Goal: Register for event/course

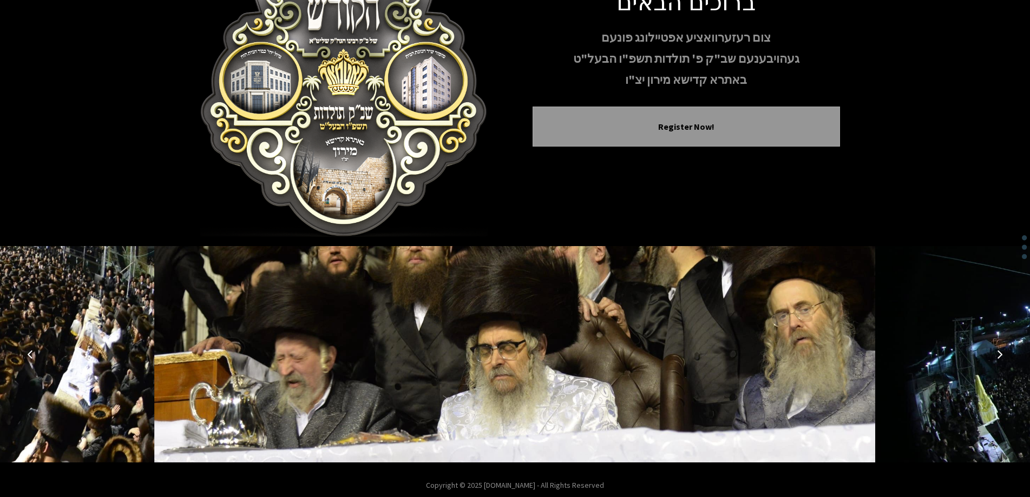
scroll to position [107, 0]
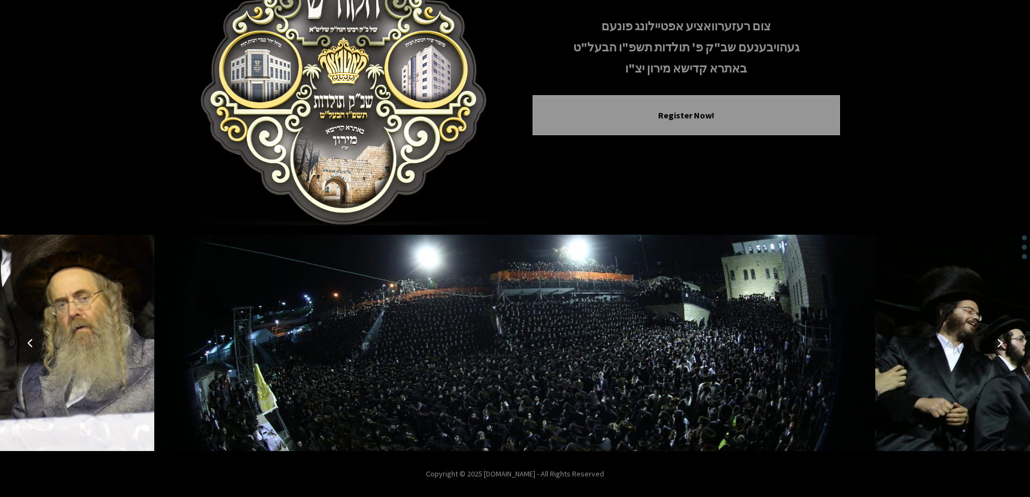
click at [995, 347] on icon "Next image" at bounding box center [999, 343] width 9 height 9
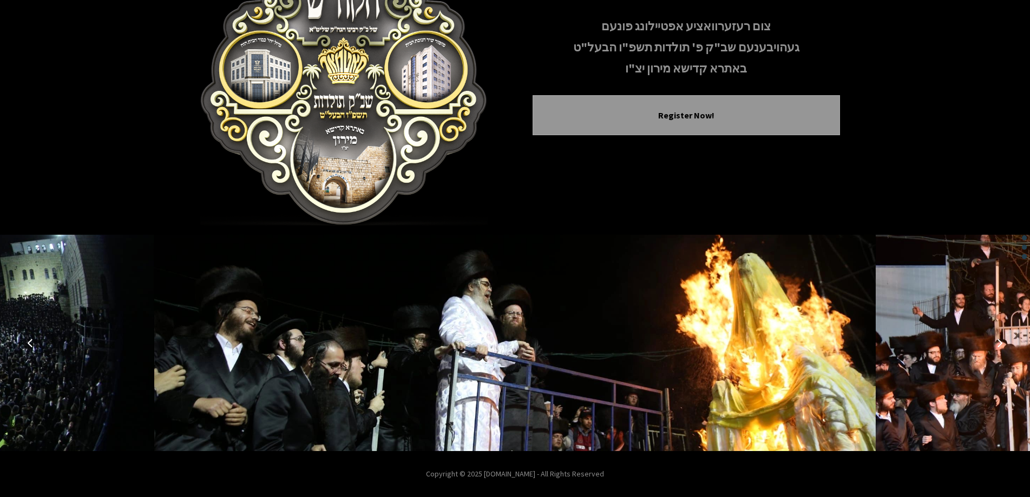
click at [995, 347] on icon "Next image" at bounding box center [999, 343] width 9 height 9
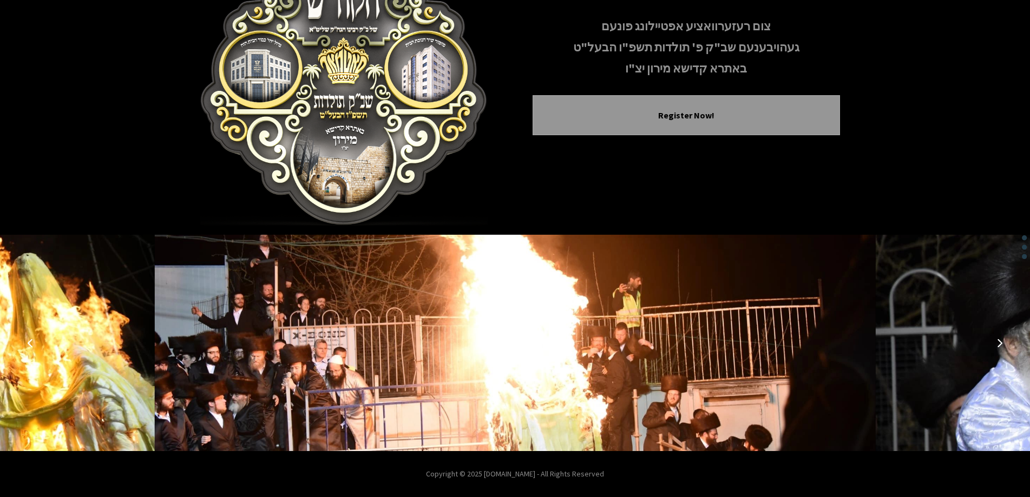
click at [28, 344] on icon "Previous image" at bounding box center [30, 343] width 9 height 9
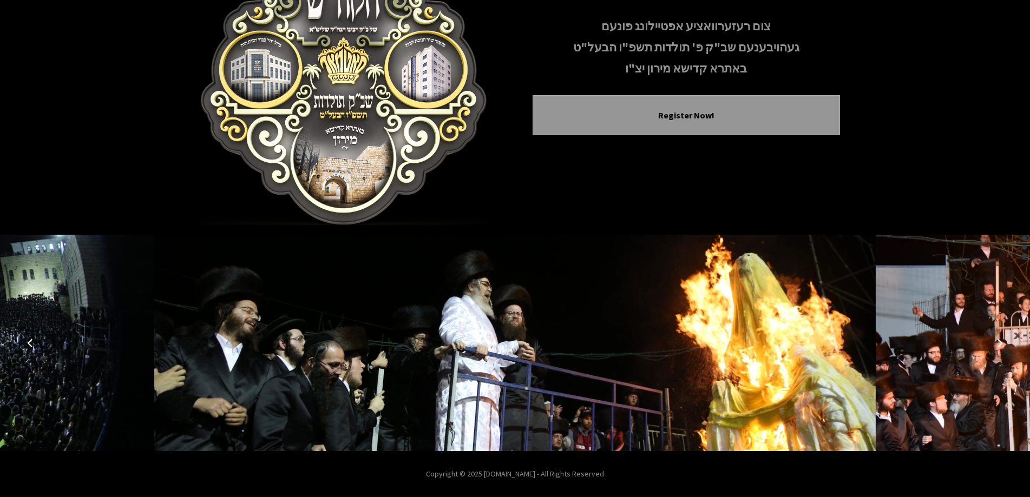
click at [999, 340] on icon "Next image" at bounding box center [999, 343] width 9 height 9
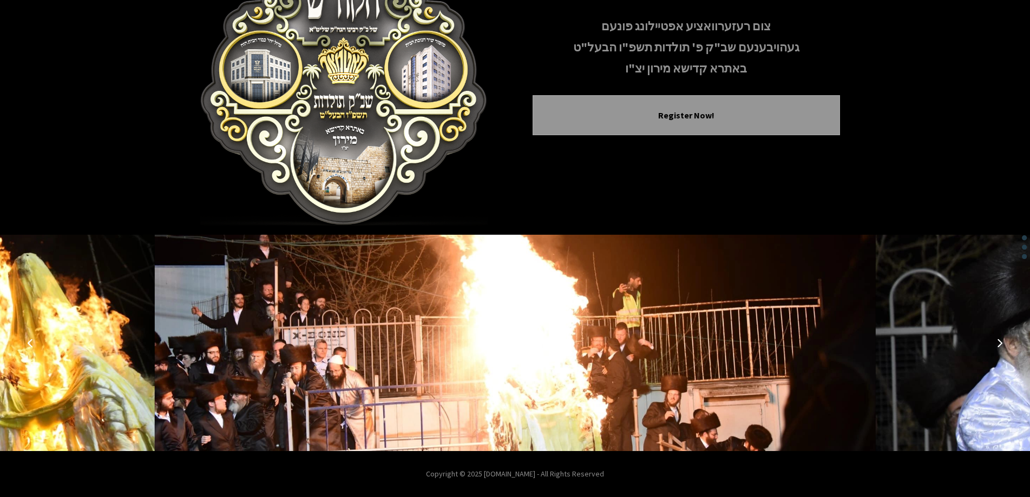
click at [30, 344] on icon "Previous image" at bounding box center [30, 343] width 9 height 9
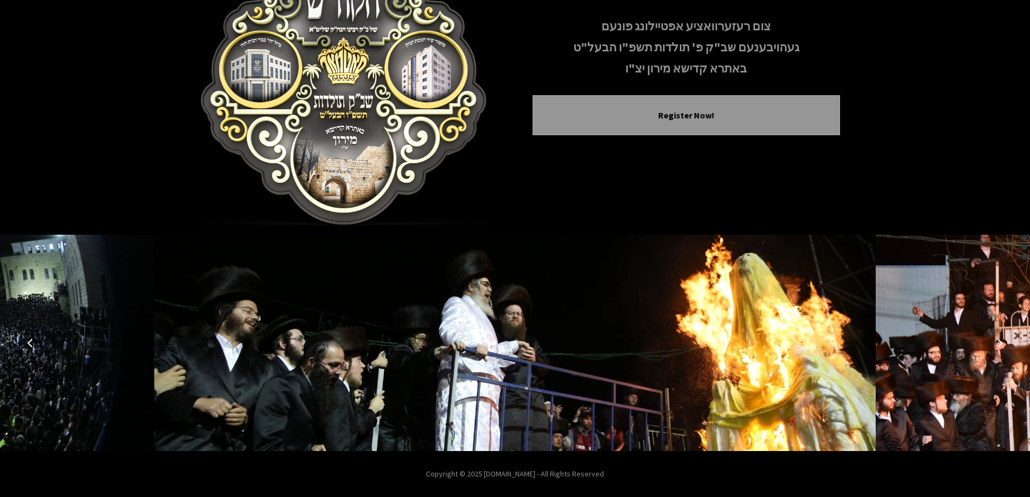
click at [1000, 342] on icon "Next image" at bounding box center [999, 343] width 9 height 9
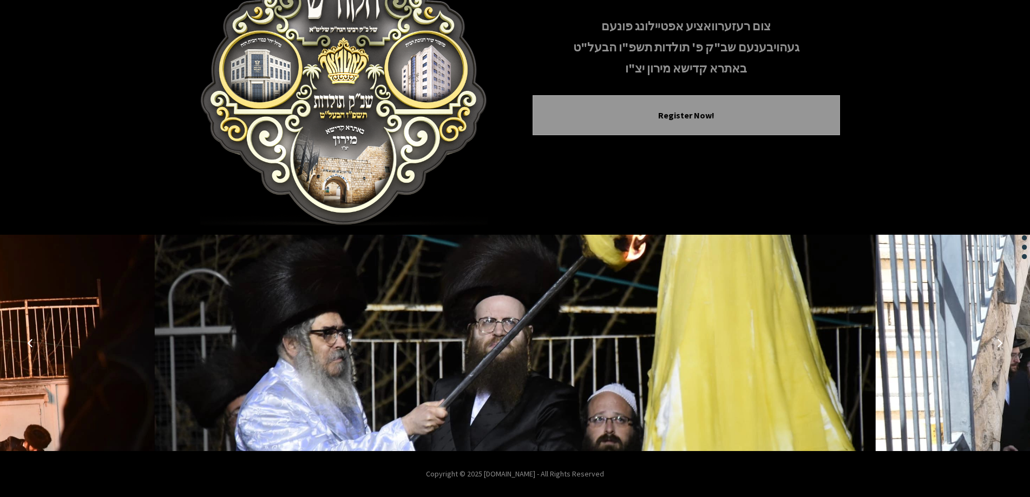
click at [999, 342] on icon "Next image" at bounding box center [999, 343] width 9 height 9
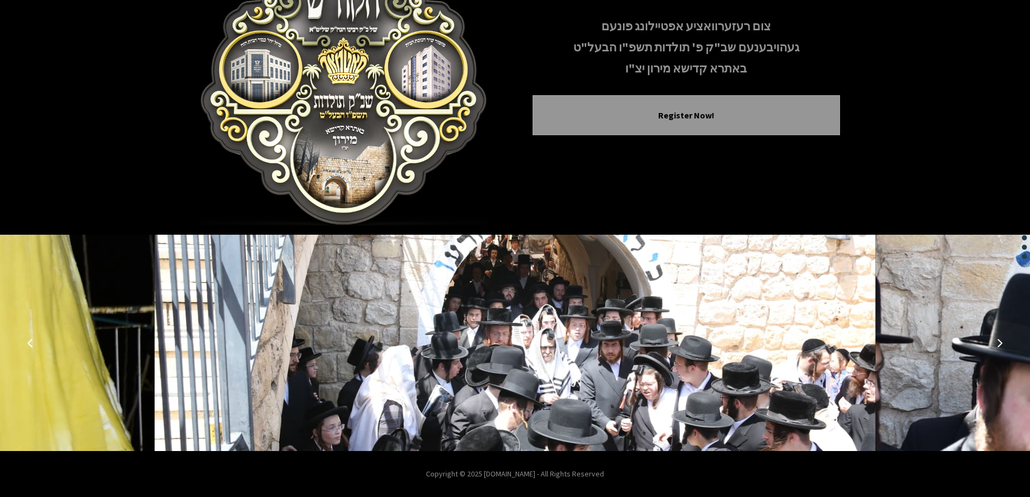
click at [999, 342] on icon "Next image" at bounding box center [999, 343] width 9 height 9
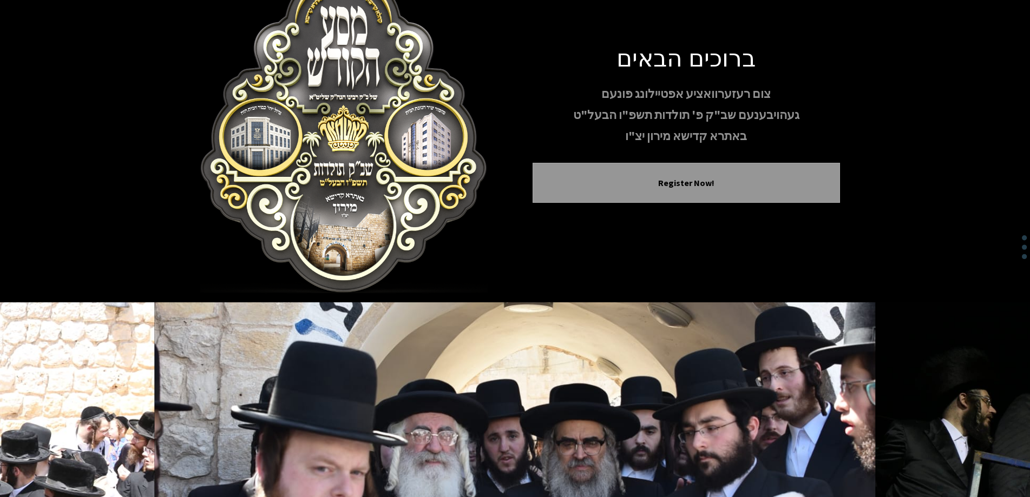
scroll to position [0, 0]
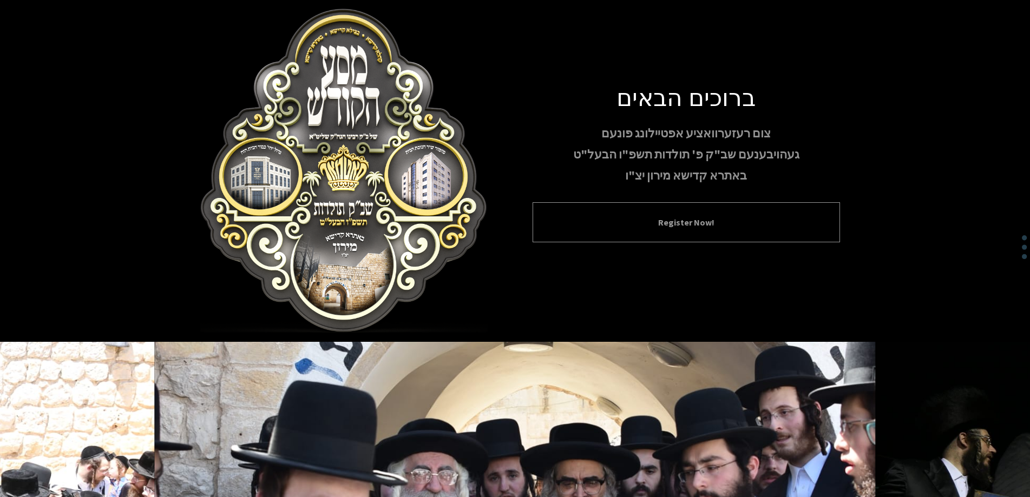
click at [690, 228] on button "Register Now!" at bounding box center [686, 222] width 280 height 13
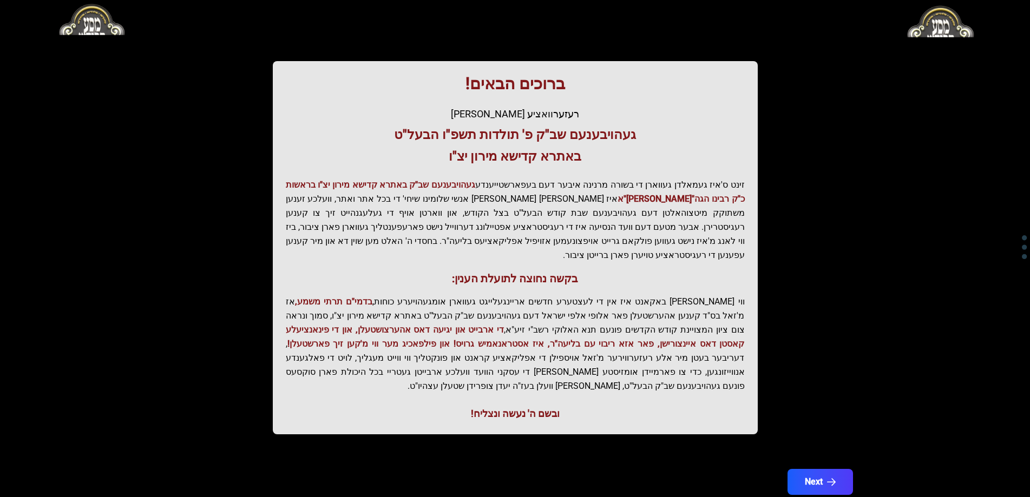
scroll to position [129, 0]
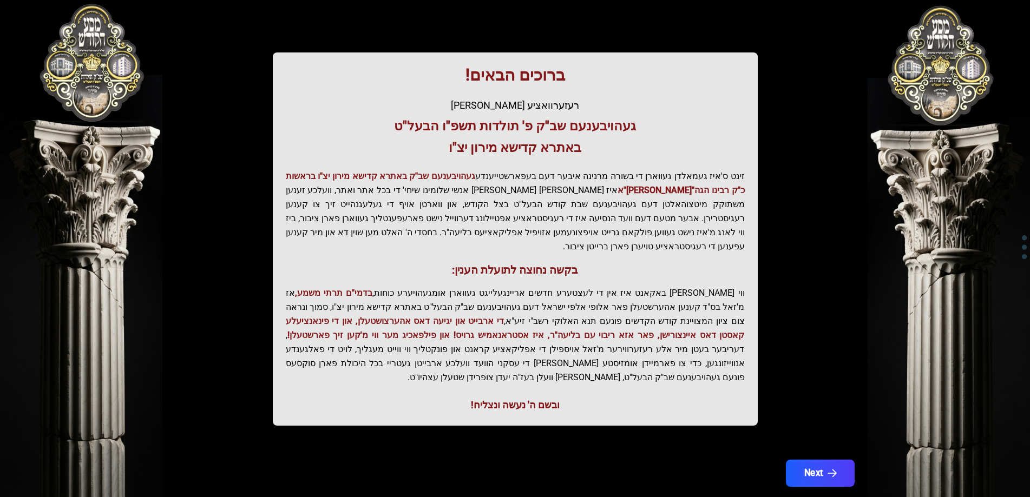
click at [835, 469] on icon "button" at bounding box center [831, 473] width 9 height 9
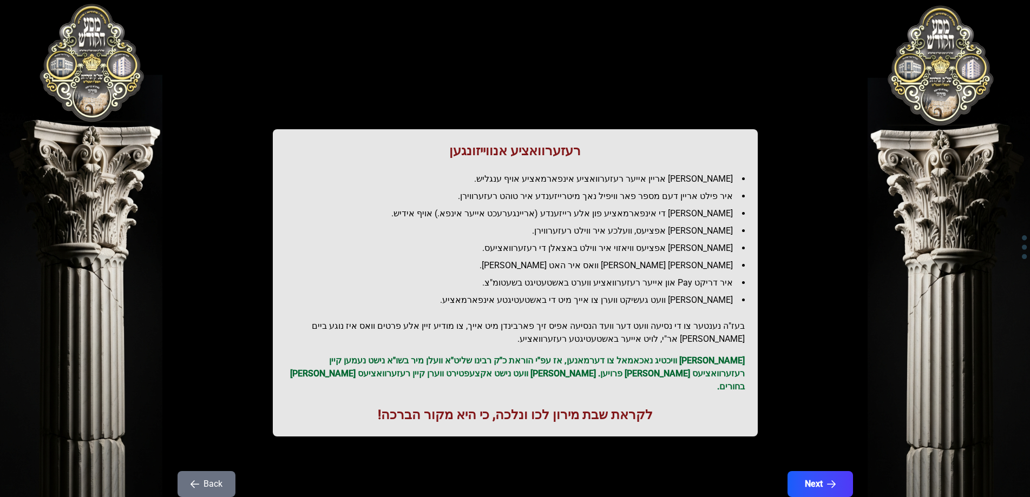
scroll to position [0, 0]
click at [833, 480] on icon "button" at bounding box center [831, 484] width 9 height 9
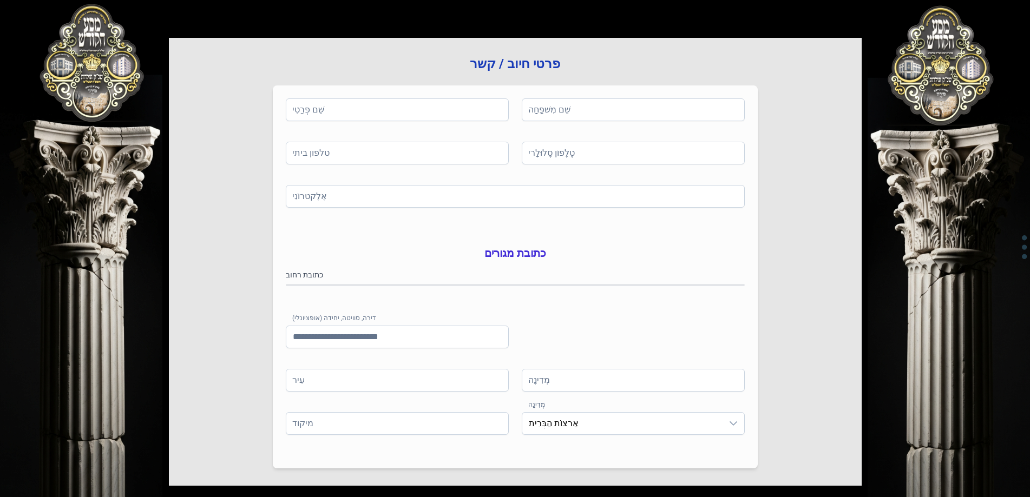
scroll to position [173, 0]
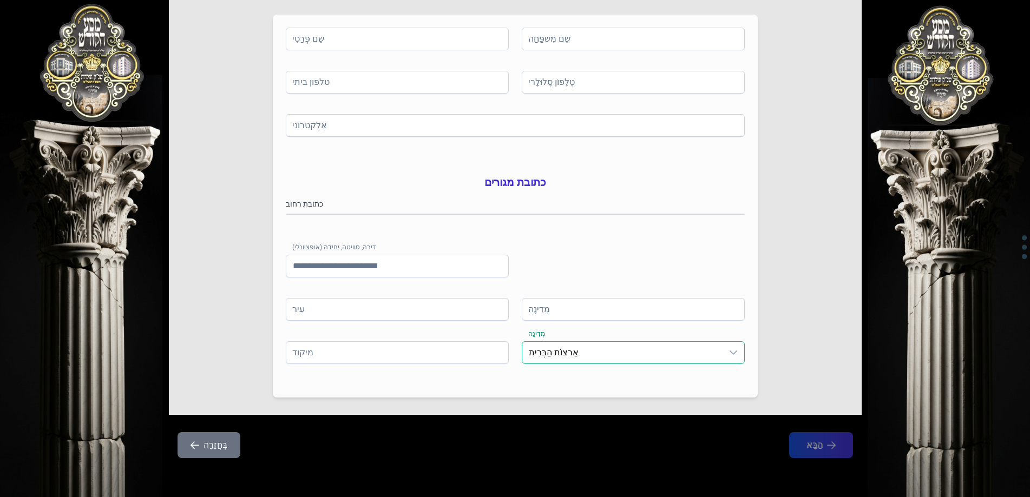
click at [596, 354] on span "אַרצוֹת הַבְּרִית" at bounding box center [622, 353] width 200 height 22
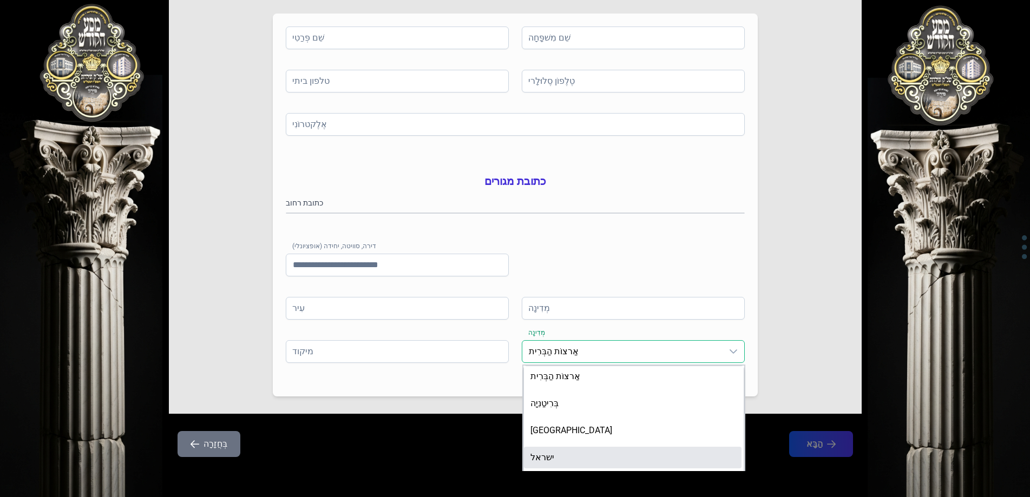
scroll to position [3, 0]
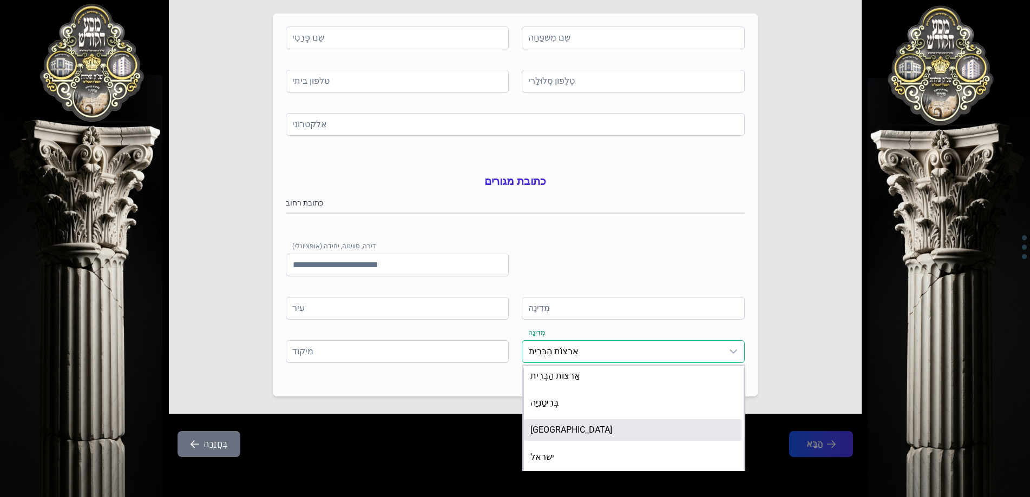
click at [214, 321] on div "פרטי חיוב / קשר שֵׁם פְּרַטִי שֵׁם מִשׁפָּחָה טלפון ביתי טֶלֶפוֹן סֶלוּלָרי אֶל…" at bounding box center [515, 190] width 693 height 448
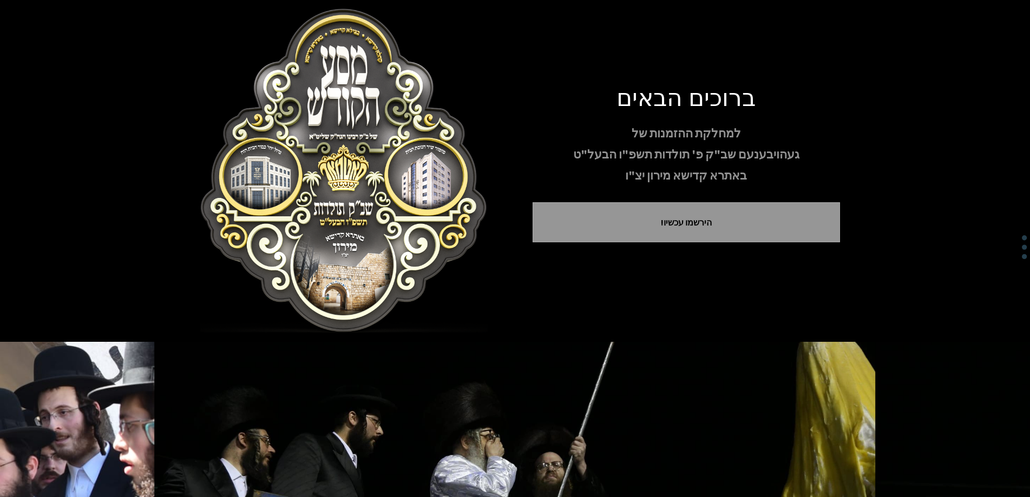
scroll to position [107, 0]
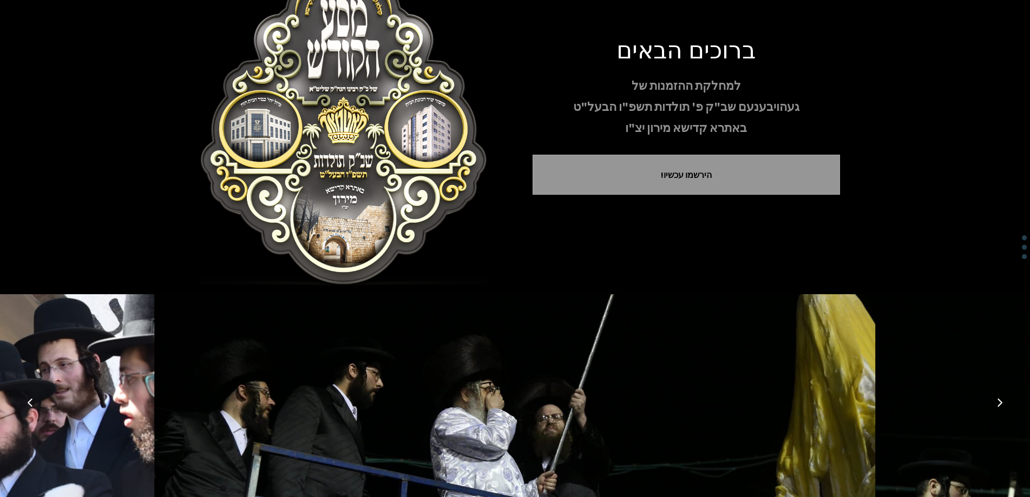
scroll to position [0, 0]
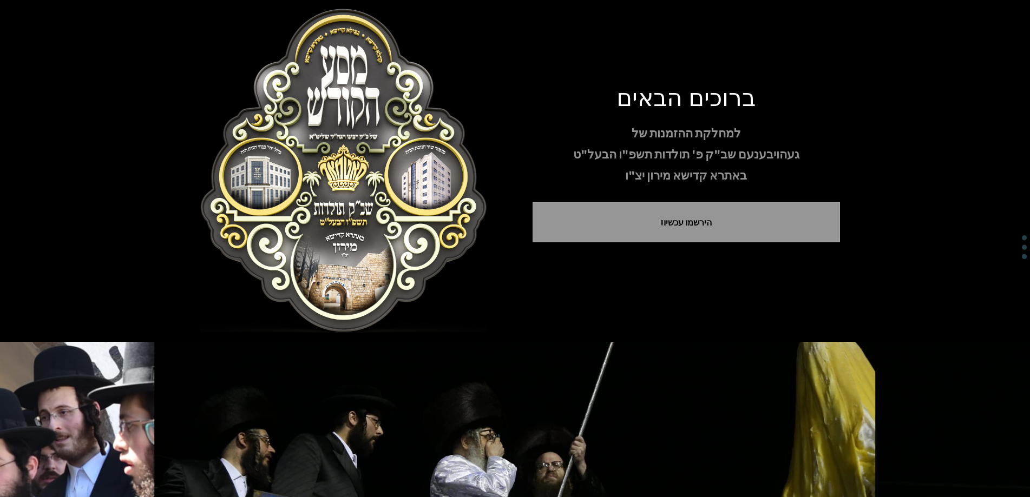
click at [371, 228] on img at bounding box center [343, 171] width 307 height 325
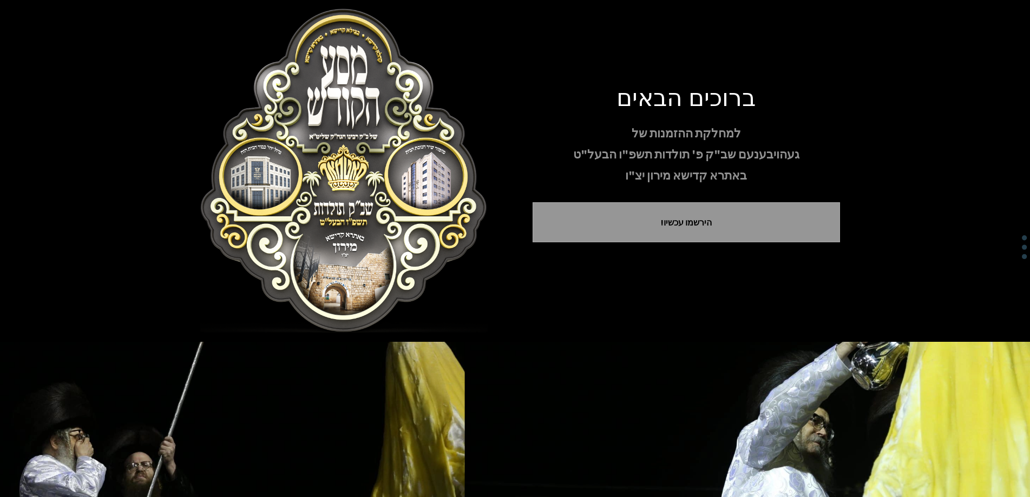
click at [371, 228] on img at bounding box center [343, 171] width 307 height 325
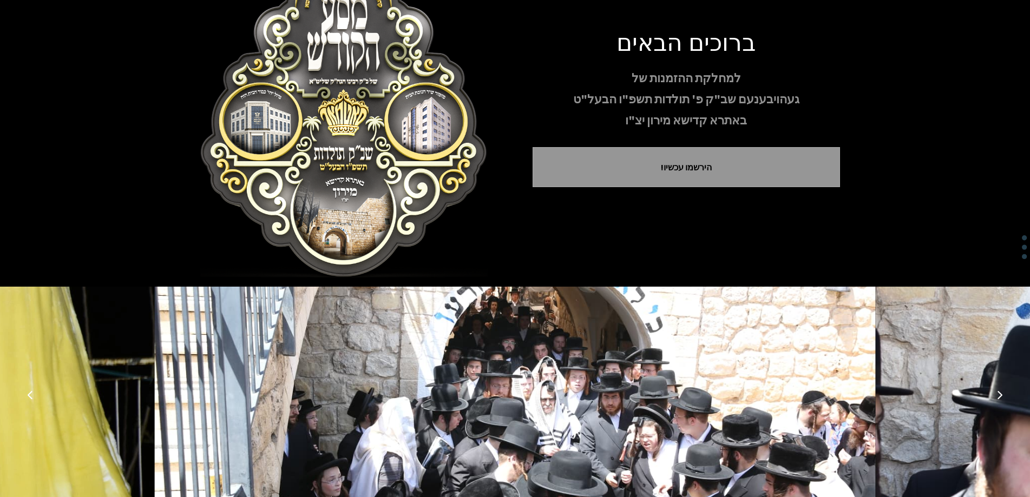
scroll to position [107, 0]
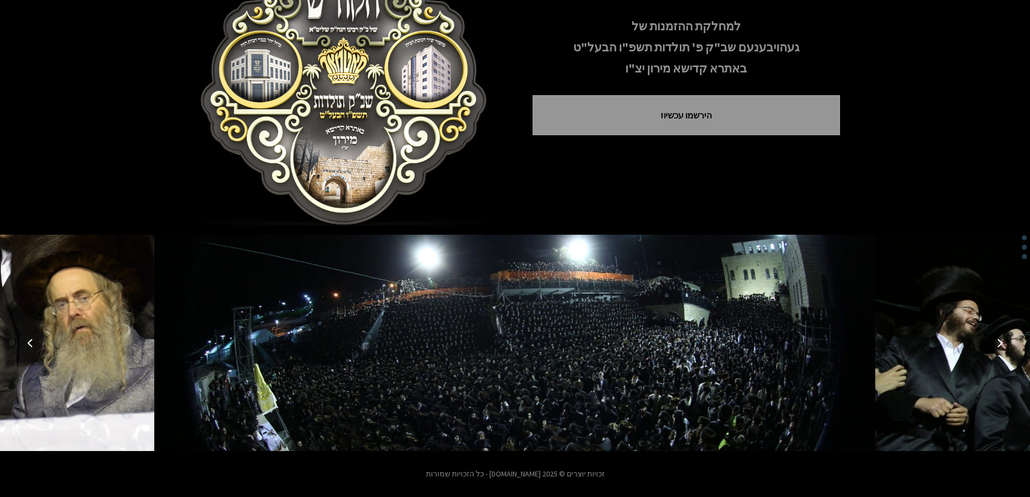
click at [994, 347] on button "התמונה הבאה" at bounding box center [999, 343] width 26 height 26
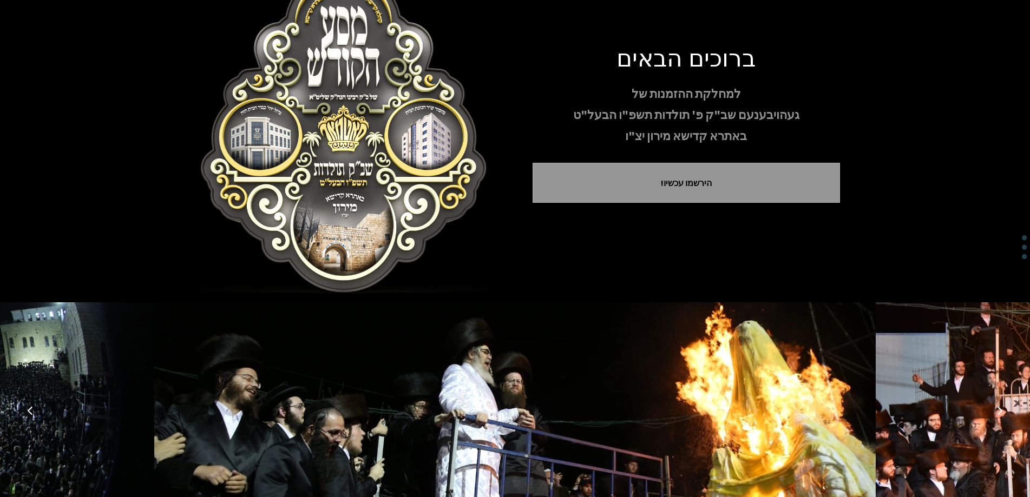
scroll to position [0, 0]
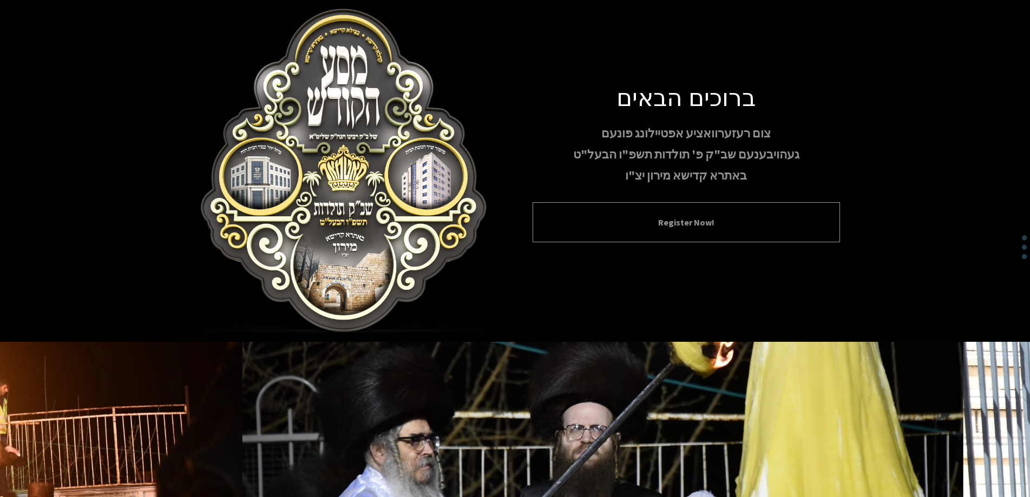
click at [690, 229] on div "Register Now!" at bounding box center [685, 222] width 307 height 40
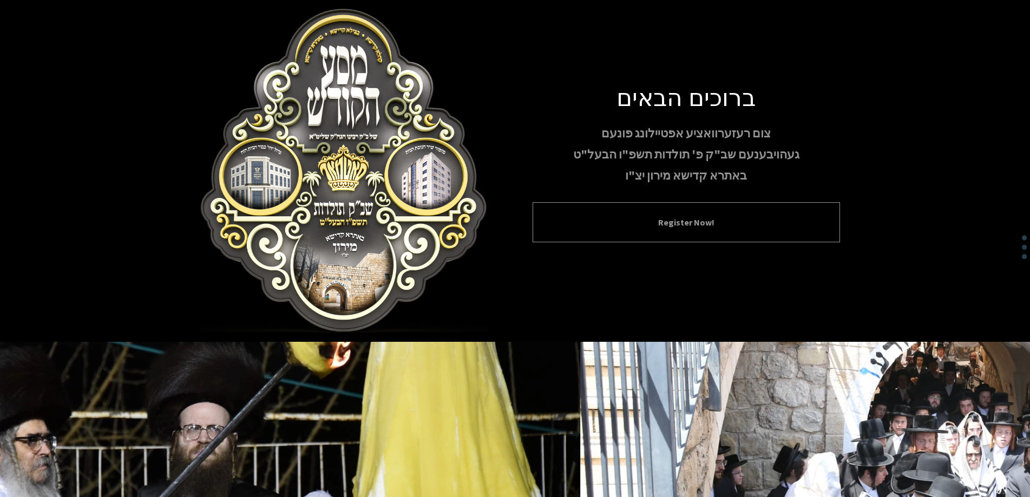
click at [693, 228] on button "Register Now!" at bounding box center [686, 222] width 280 height 13
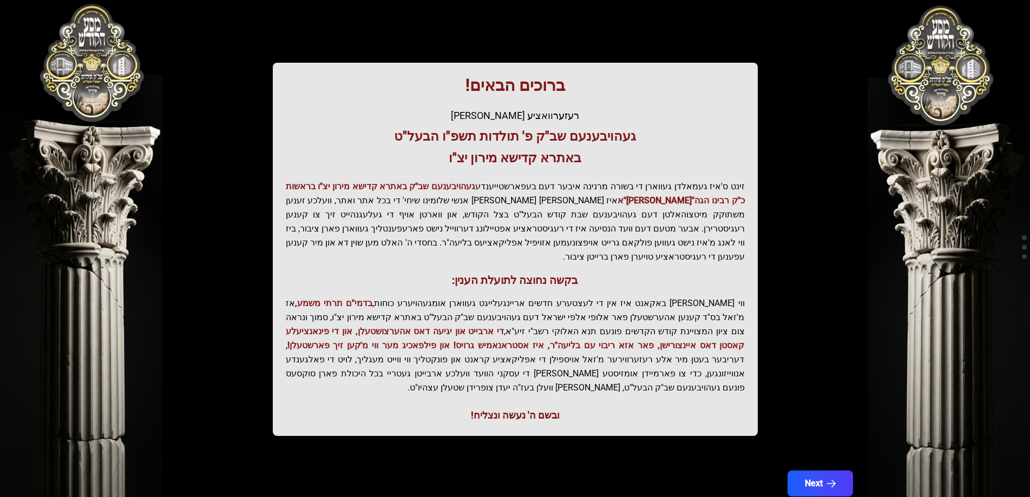
scroll to position [129, 0]
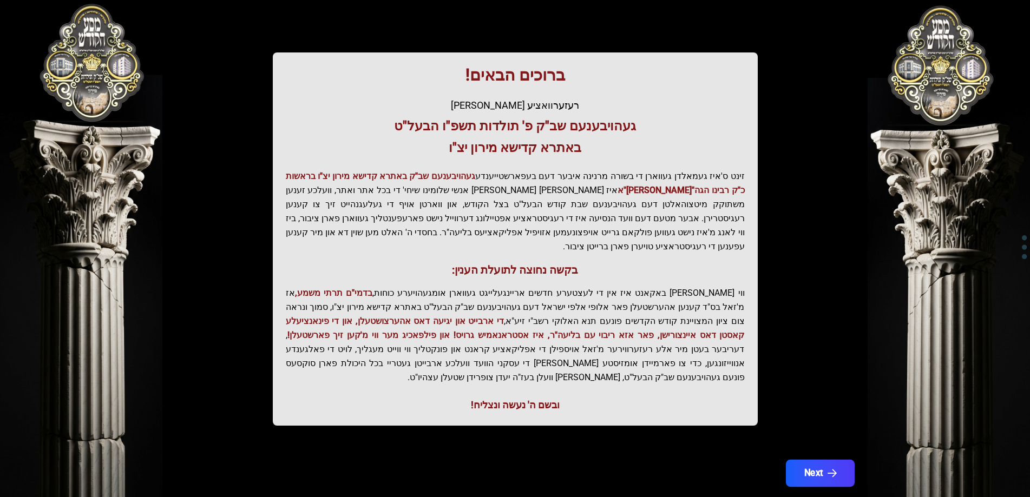
click at [816, 460] on button "Next" at bounding box center [819, 473] width 69 height 27
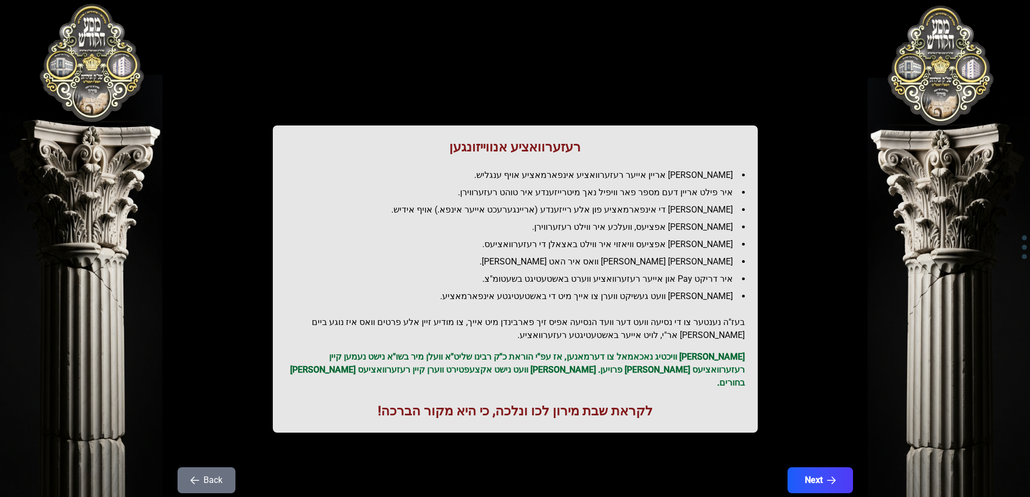
scroll to position [0, 0]
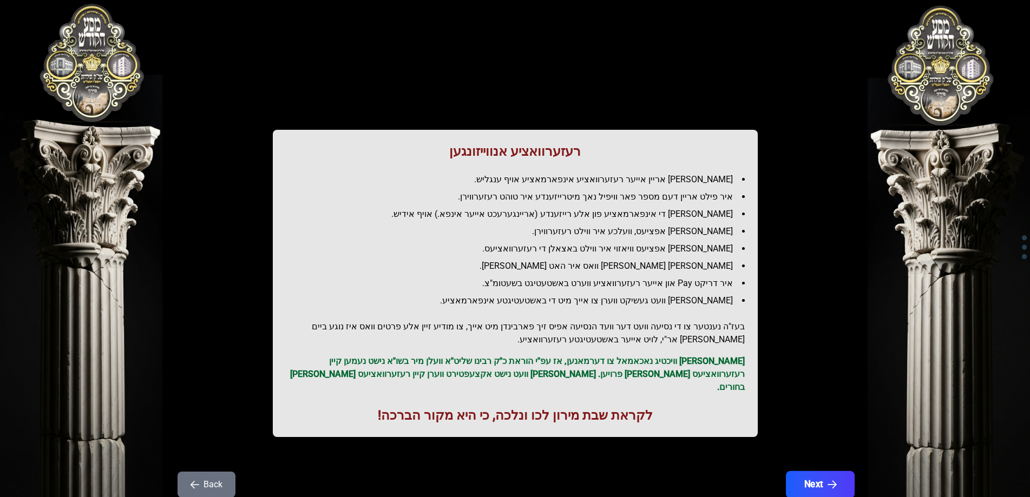
click at [796, 471] on button "Next" at bounding box center [819, 484] width 69 height 27
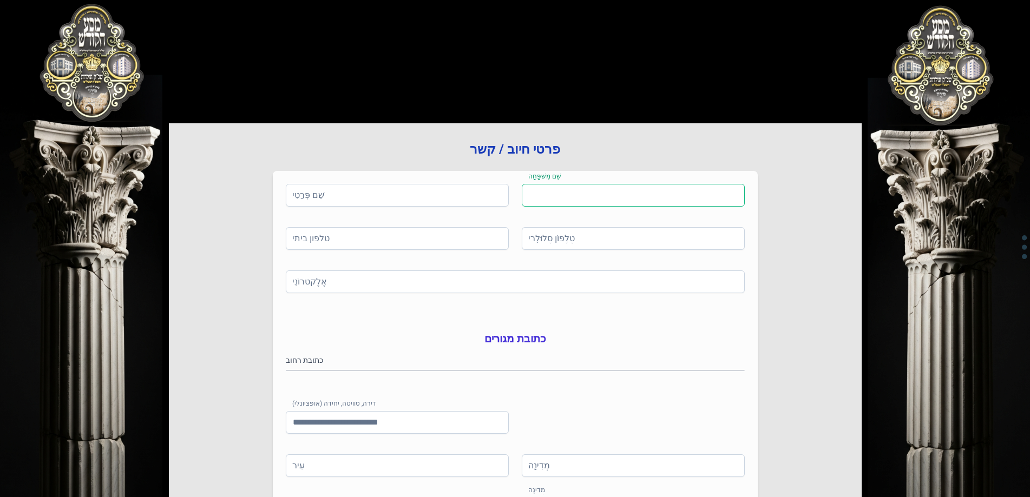
click at [656, 196] on input "שֵׁם מִשׁפָּחָה" at bounding box center [633, 195] width 223 height 23
type input "****"
click at [451, 197] on input "שֵׁם פְּרַטִי" at bounding box center [397, 195] width 223 height 23
drag, startPoint x: 551, startPoint y: 194, endPoint x: 517, endPoint y: 199, distance: 34.4
click at [517, 199] on div "שֵׁם פְּרַטִי שם פרטי נדרש שֵׁם מִשׁפָּחָה **** אנא הזן תווים באנגלית בלבד" at bounding box center [515, 205] width 459 height 43
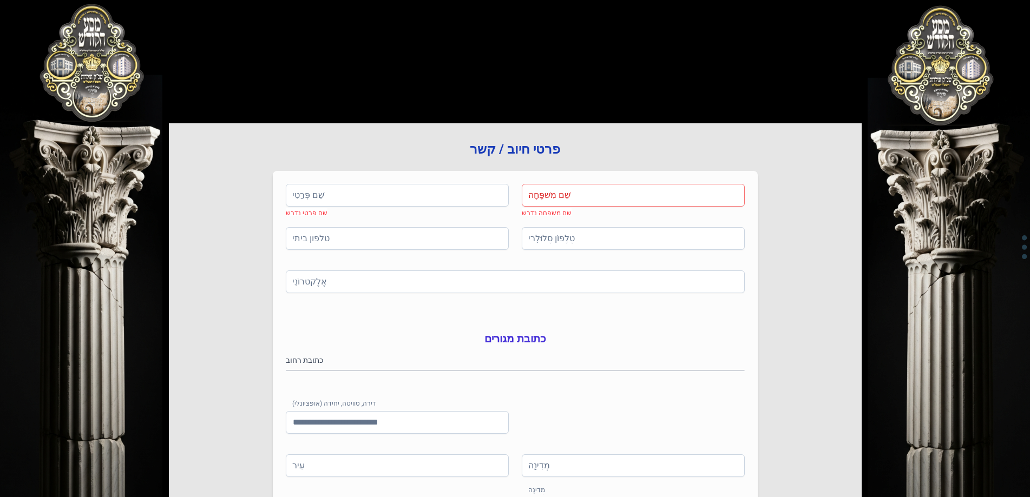
click at [627, 67] on div "פרטי חיוב / קשר שֵׁם פְּרַטִי שם פרטי נדרש שֵׁם מִשׁפָּחָה שם משפחה נדרש טלפון …" at bounding box center [515, 327] width 693 height 602
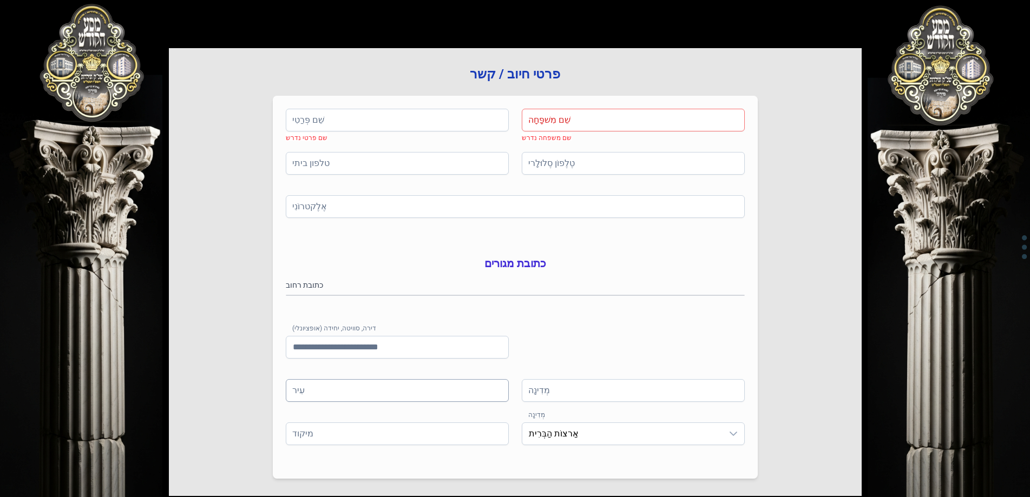
scroll to position [64, 0]
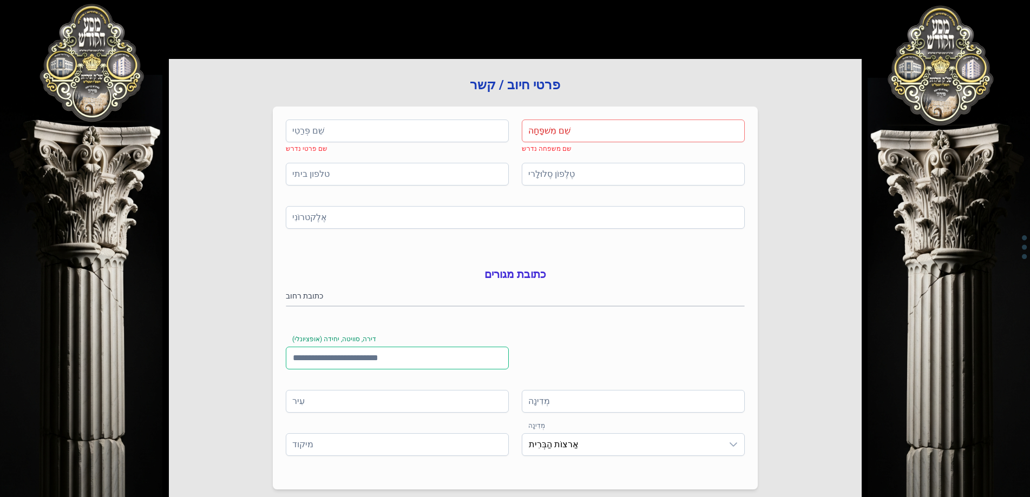
click at [414, 370] on input "דירה, סוויטה, יחידה (אופציונלי)" at bounding box center [397, 358] width 223 height 23
click at [599, 407] on input "מְדִינָה" at bounding box center [633, 401] width 223 height 23
click at [596, 456] on span "אַרצוֹת הַבְּרִית" at bounding box center [622, 445] width 200 height 22
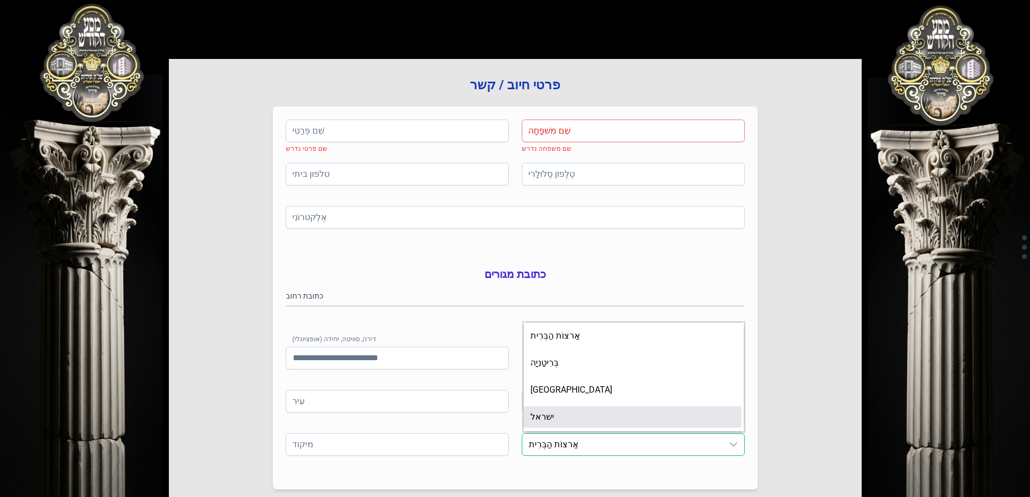
click at [594, 428] on li "ישראל" at bounding box center [632, 417] width 217 height 22
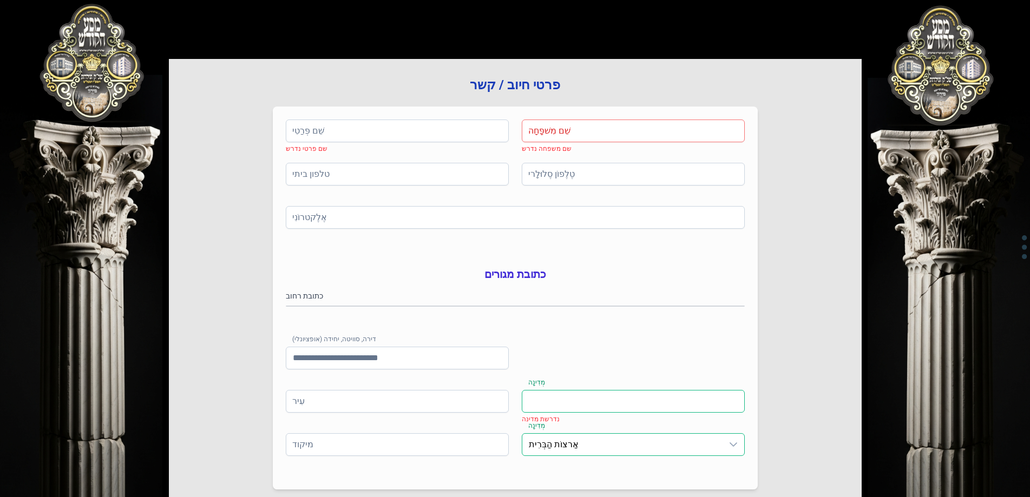
click at [593, 413] on input "מְדִינָה" at bounding box center [633, 401] width 223 height 23
type input "*****"
click at [480, 413] on input "עִיר" at bounding box center [397, 401] width 223 height 23
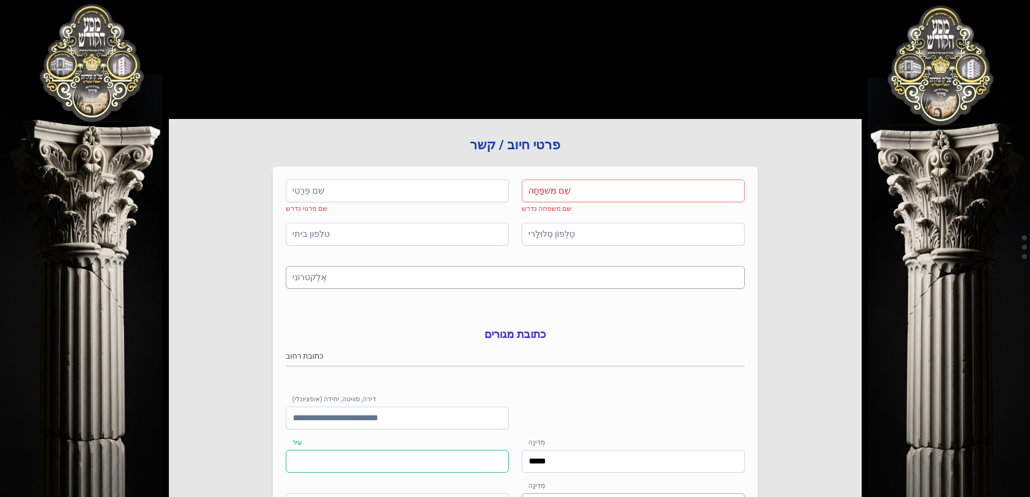
scroll to position [0, 0]
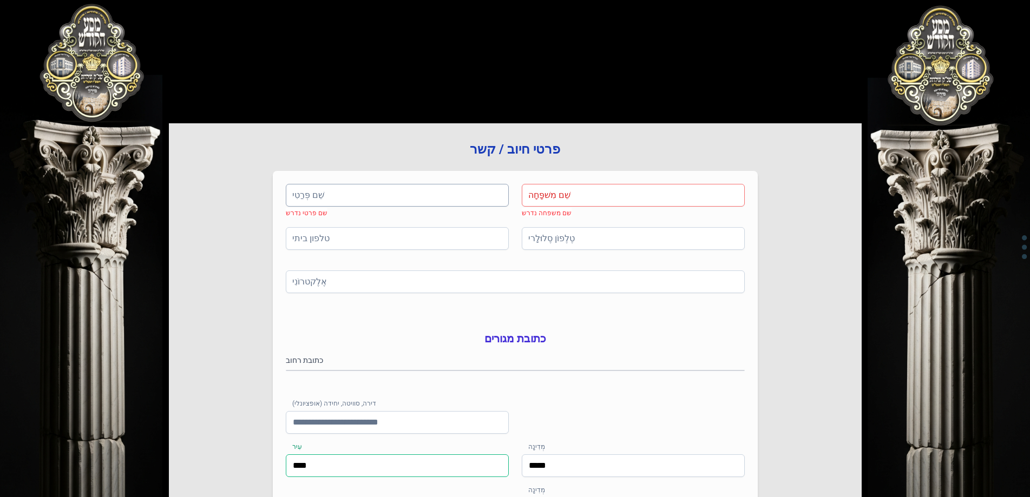
type input "****"
click at [398, 196] on input "שֵׁם פְּרַטִי" at bounding box center [397, 195] width 223 height 23
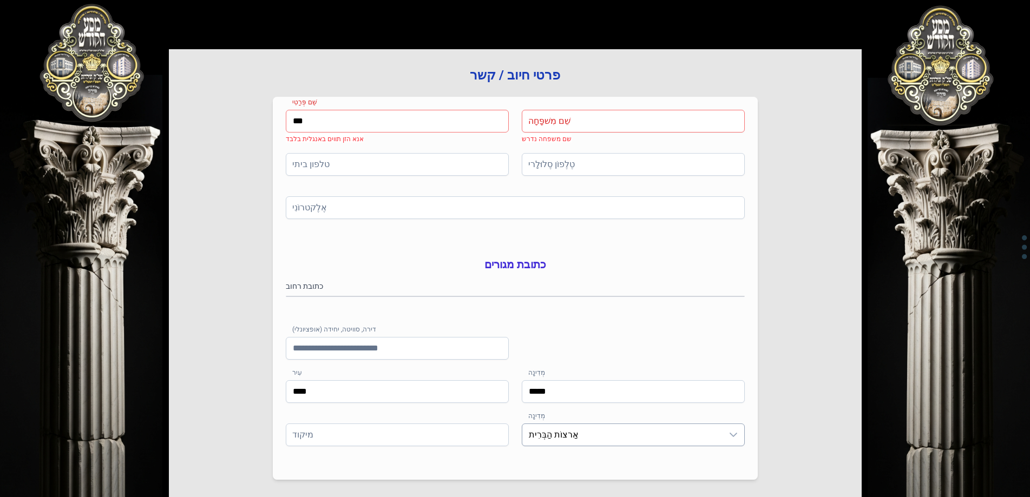
scroll to position [173, 0]
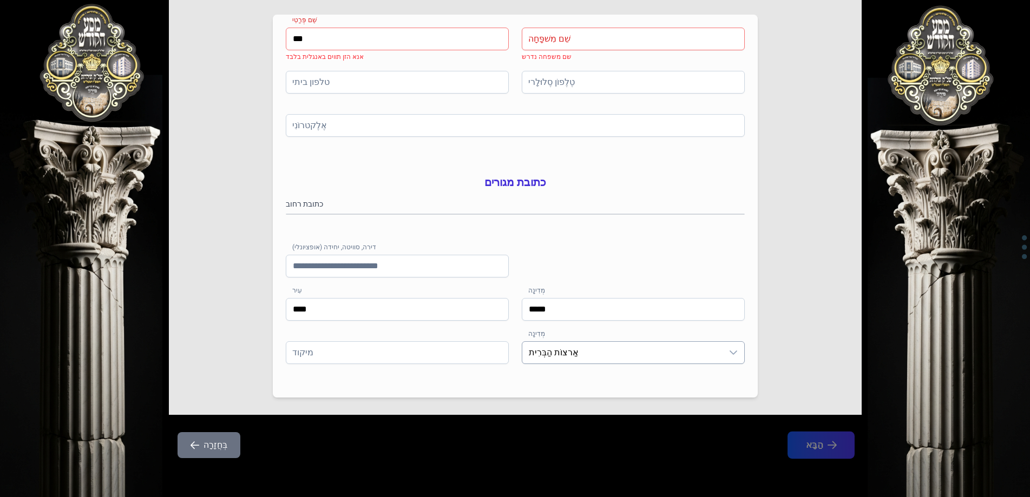
type input "***"
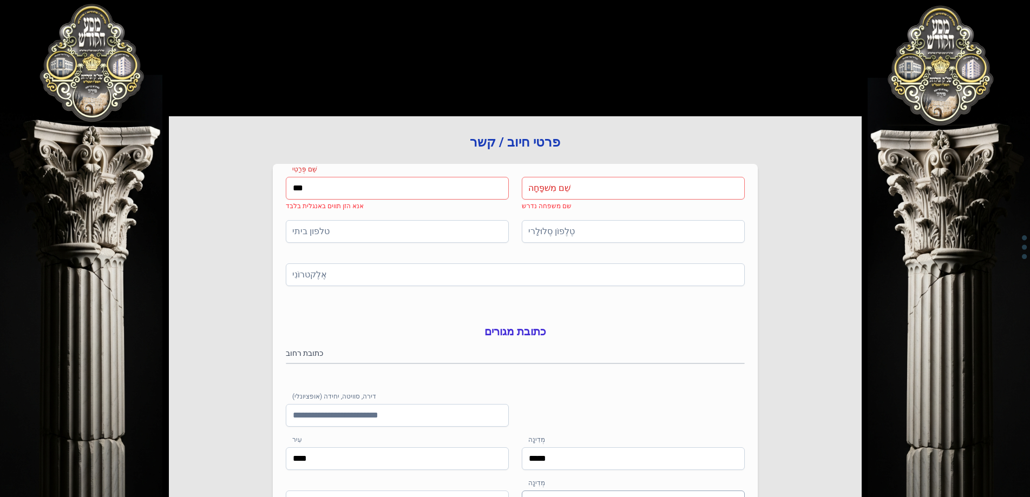
scroll to position [0, 0]
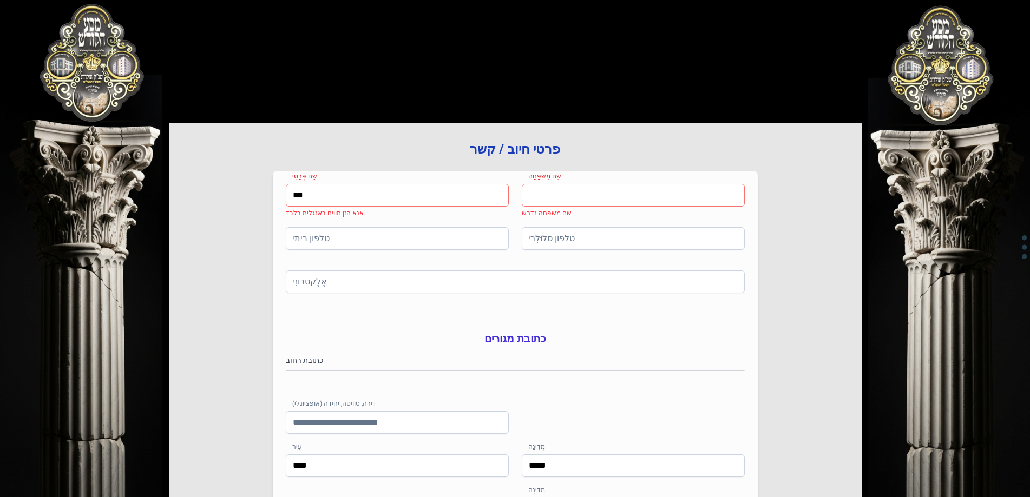
drag, startPoint x: 586, startPoint y: 196, endPoint x: 563, endPoint y: 199, distance: 23.4
click at [563, 199] on input "שֵׁם מִשׁפָּחָה" at bounding box center [633, 195] width 223 height 23
type input "*"
type input "*****"
click at [425, 203] on input "***" at bounding box center [397, 195] width 223 height 23
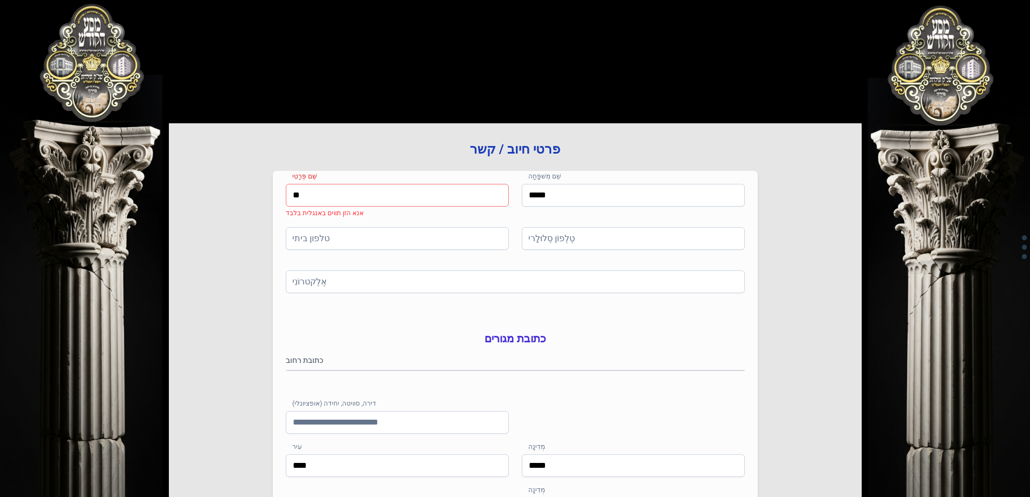
type input "*"
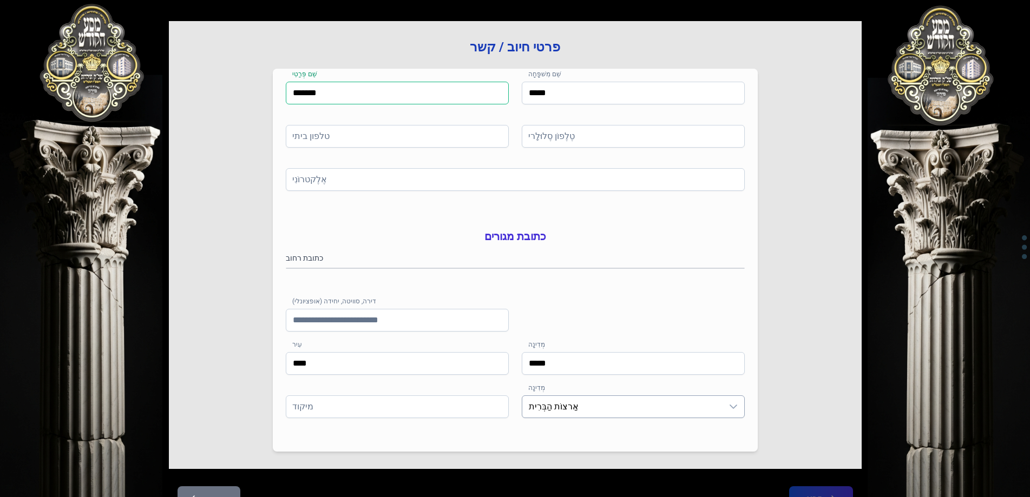
scroll to position [173, 0]
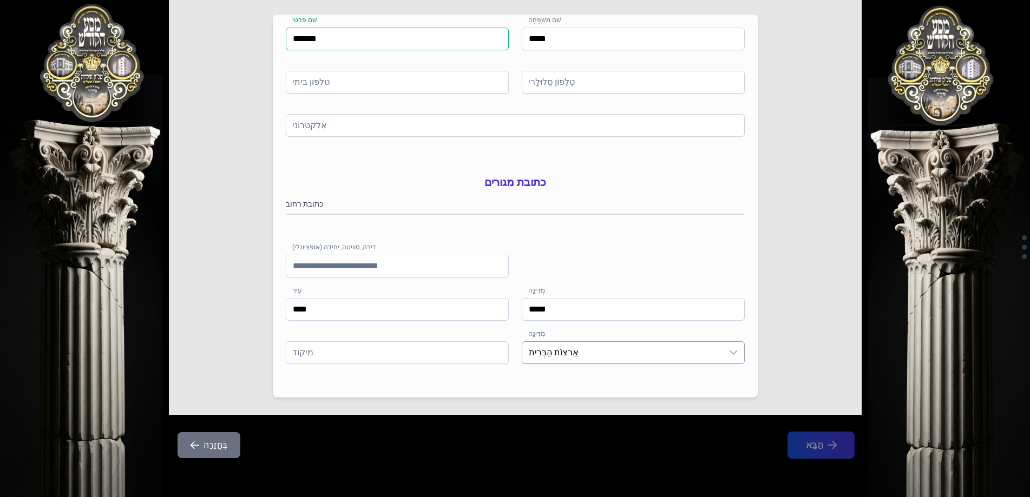
type input "*******"
click at [686, 359] on span "אַרצוֹת הַבְּרִית" at bounding box center [622, 353] width 200 height 22
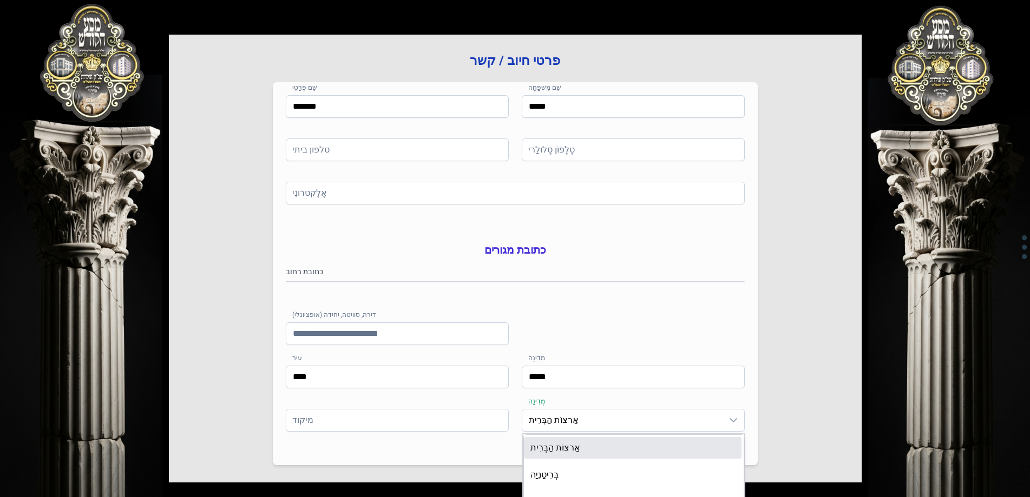
scroll to position [0, 0]
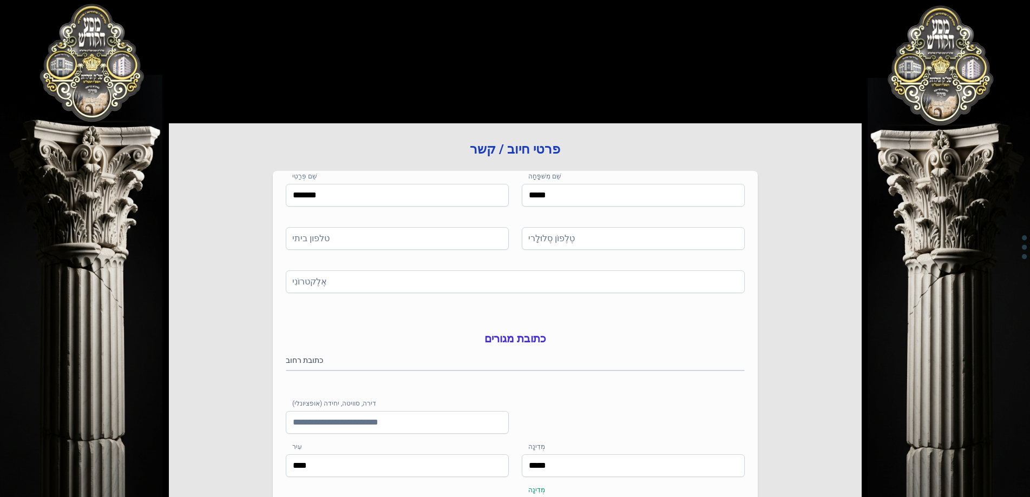
click at [840, 235] on div "פרטי חיוב / קשר שֵׁם פְּרַטִי ******* שֵׁם מִשׁפָּחָה ***** טלפון ביתי טֶלֶפוֹן…" at bounding box center [515, 347] width 693 height 448
drag, startPoint x: 566, startPoint y: 189, endPoint x: 520, endPoint y: 197, distance: 46.2
click at [520, 197] on div "שֵׁם פְּרַטִי ******* שֵׁם מִשׁפָּחָה *****" at bounding box center [515, 205] width 459 height 43
drag, startPoint x: 419, startPoint y: 187, endPoint x: 280, endPoint y: 175, distance: 139.0
click at [280, 192] on div "שֵׁם פְּרַטִי ******* שֵׁם מִשׁפָּחָה שם משפחה נדרש טלפון ביתי טֶלֶפוֹן סֶלוּלָ…" at bounding box center [515, 362] width 485 height 383
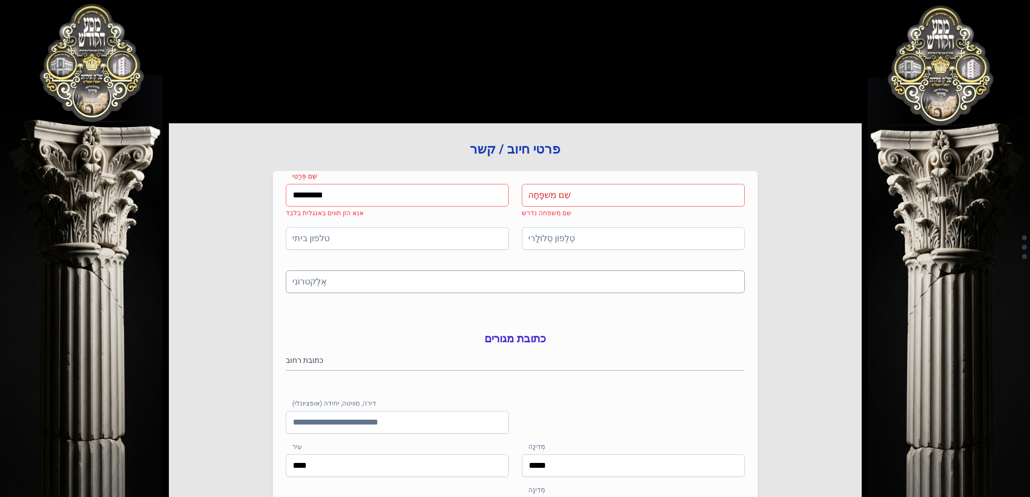
type input "*********"
click at [511, 282] on input "אֶלֶקטרוֹנִי" at bounding box center [515, 282] width 459 height 23
type input "**********"
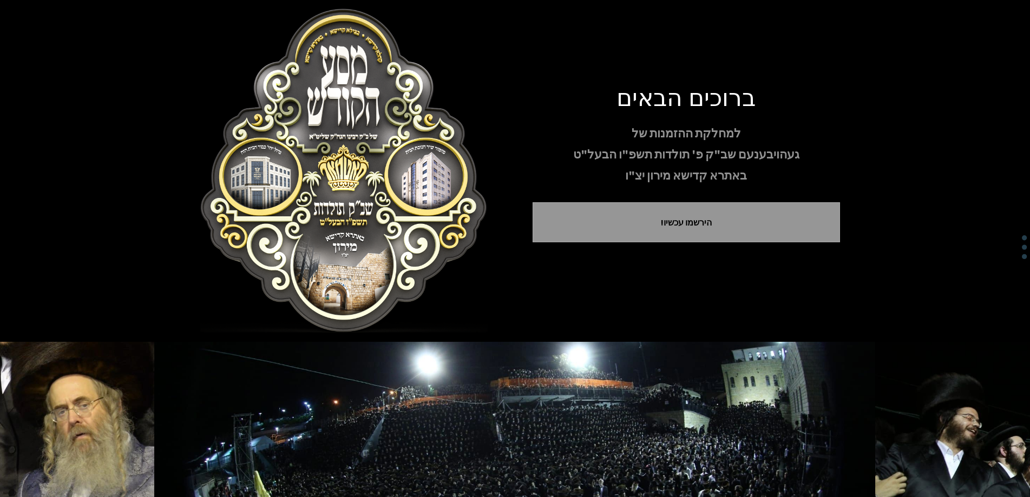
click at [359, 212] on img at bounding box center [343, 171] width 307 height 325
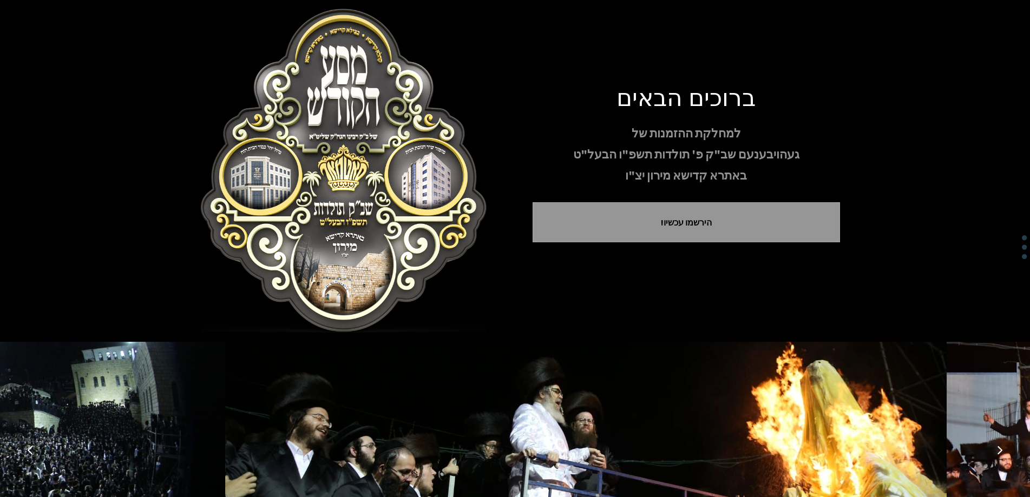
drag, startPoint x: 481, startPoint y: 437, endPoint x: 486, endPoint y: 436, distance: 5.6
click at [486, 436] on img at bounding box center [585, 450] width 721 height 216
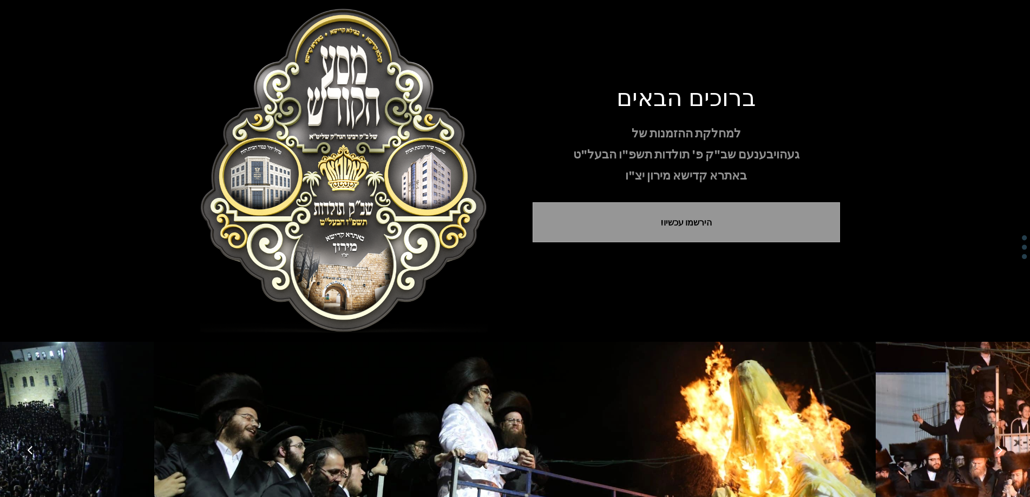
click at [486, 436] on img at bounding box center [514, 450] width 721 height 216
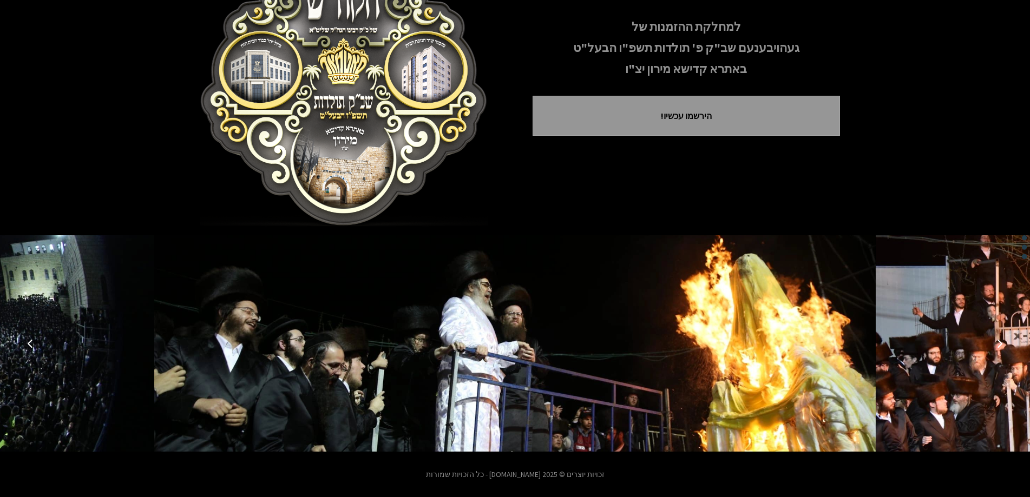
scroll to position [107, 0]
